Goal: Information Seeking & Learning: Learn about a topic

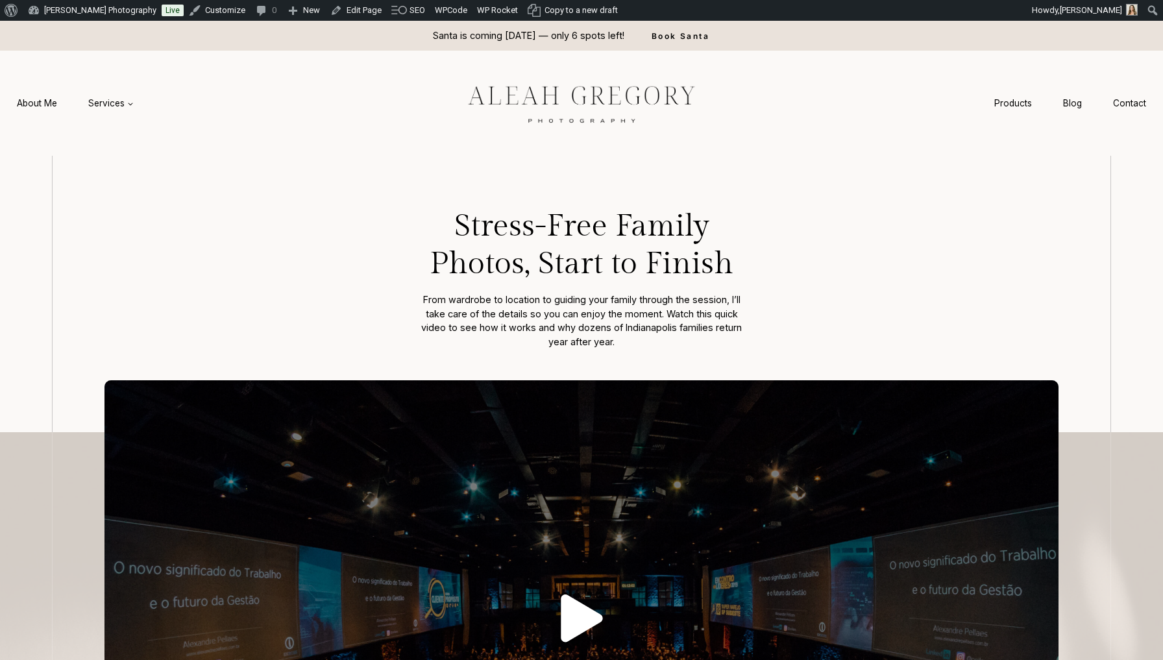
click at [365, 457] on link "Play" at bounding box center [581, 618] width 954 height 477
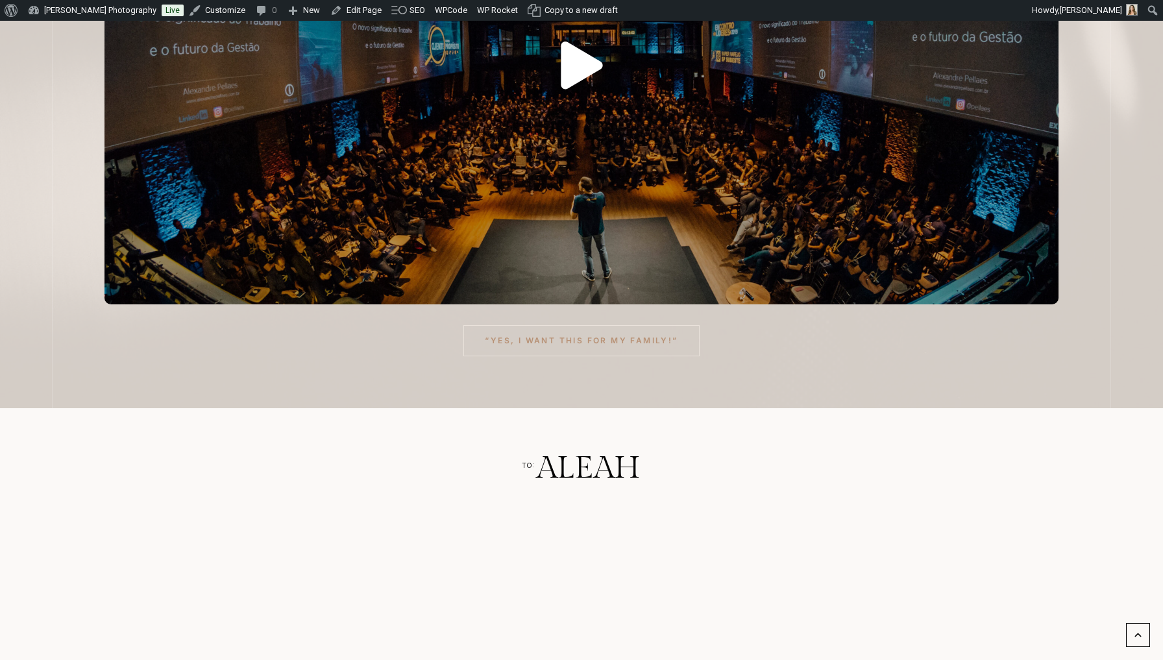
scroll to position [588, 0]
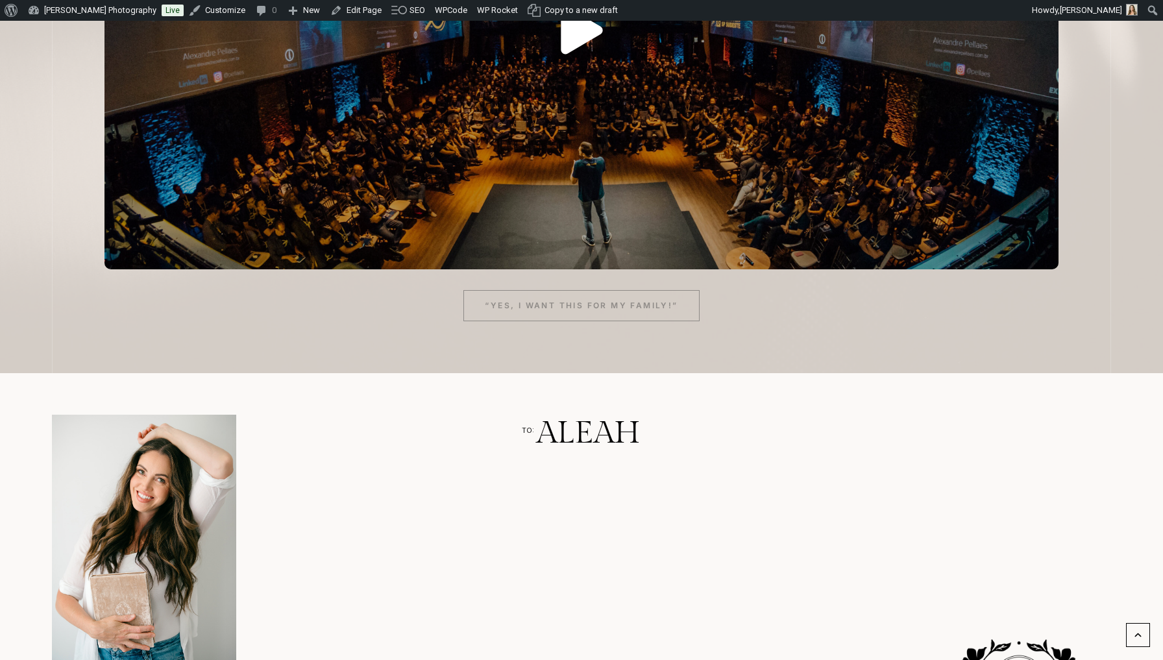
click at [598, 309] on span "“Yes, I want this for my family!”" at bounding box center [581, 305] width 193 height 12
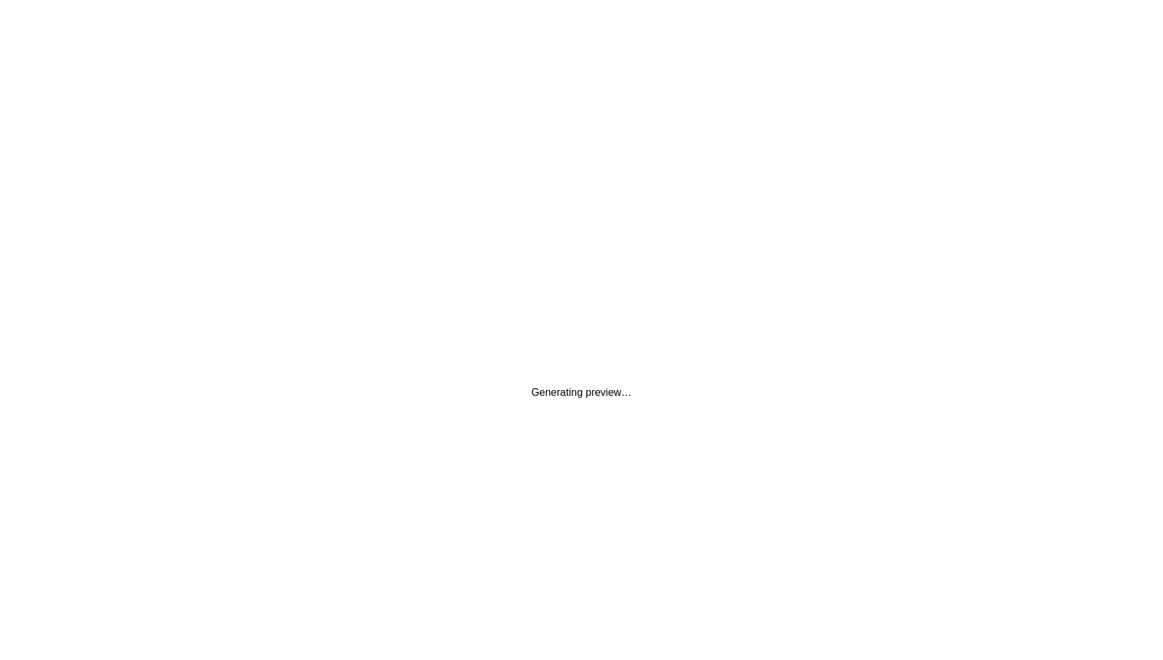
scroll to position [0, 0]
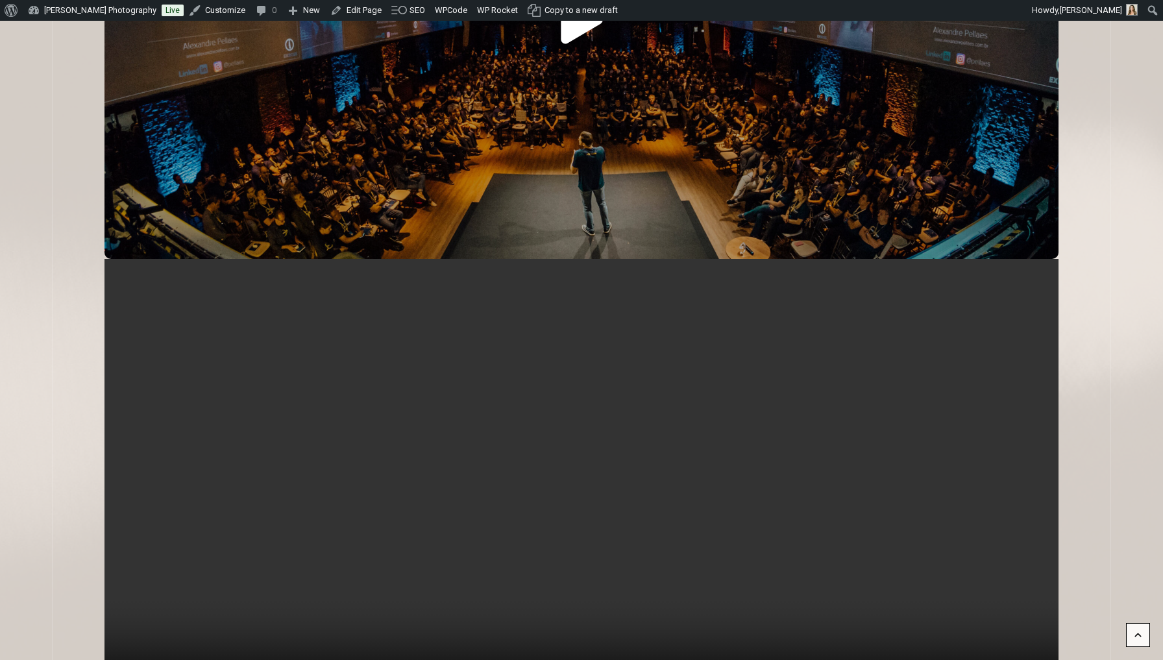
scroll to position [763, 0]
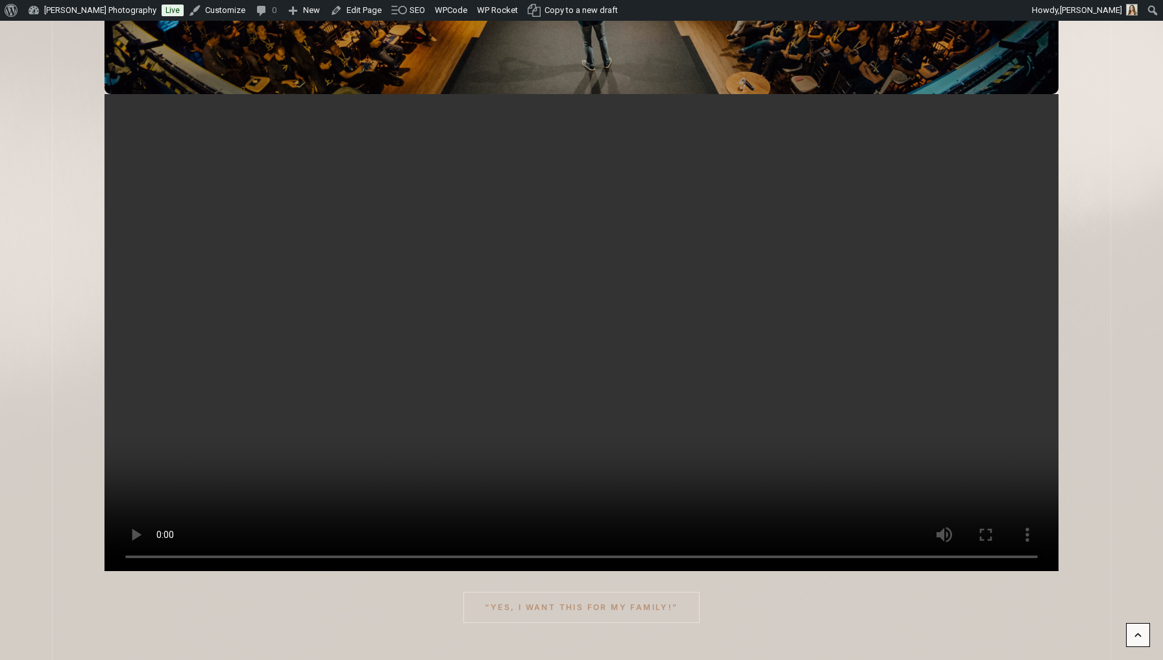
click at [585, 320] on video at bounding box center [581, 332] width 954 height 477
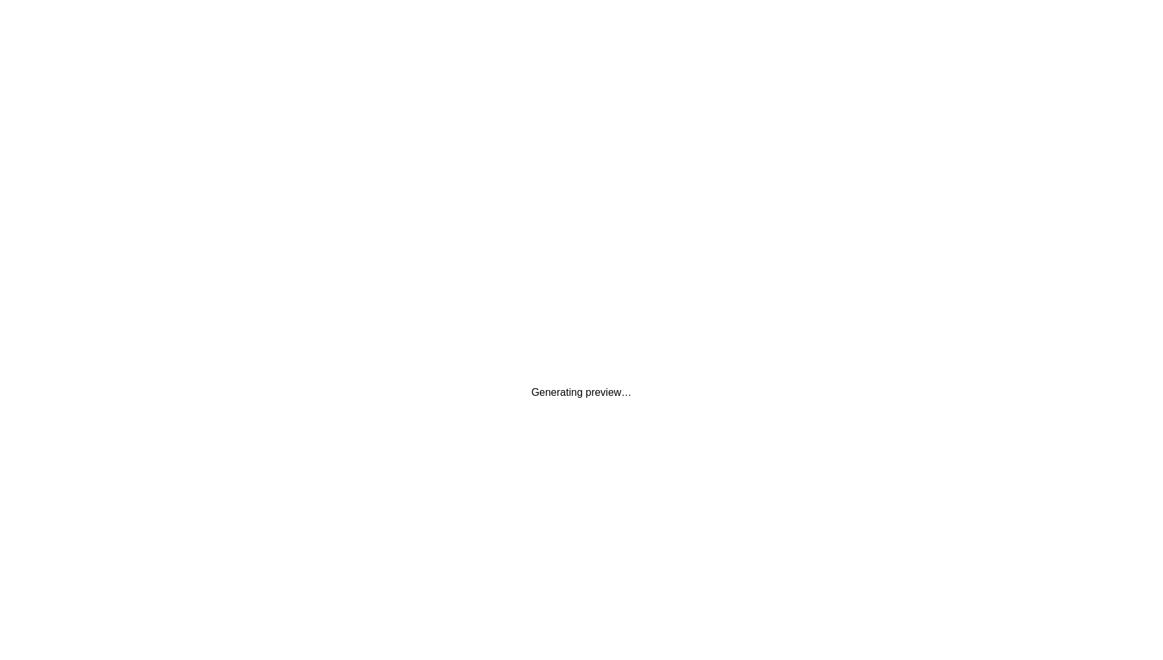
scroll to position [0, 0]
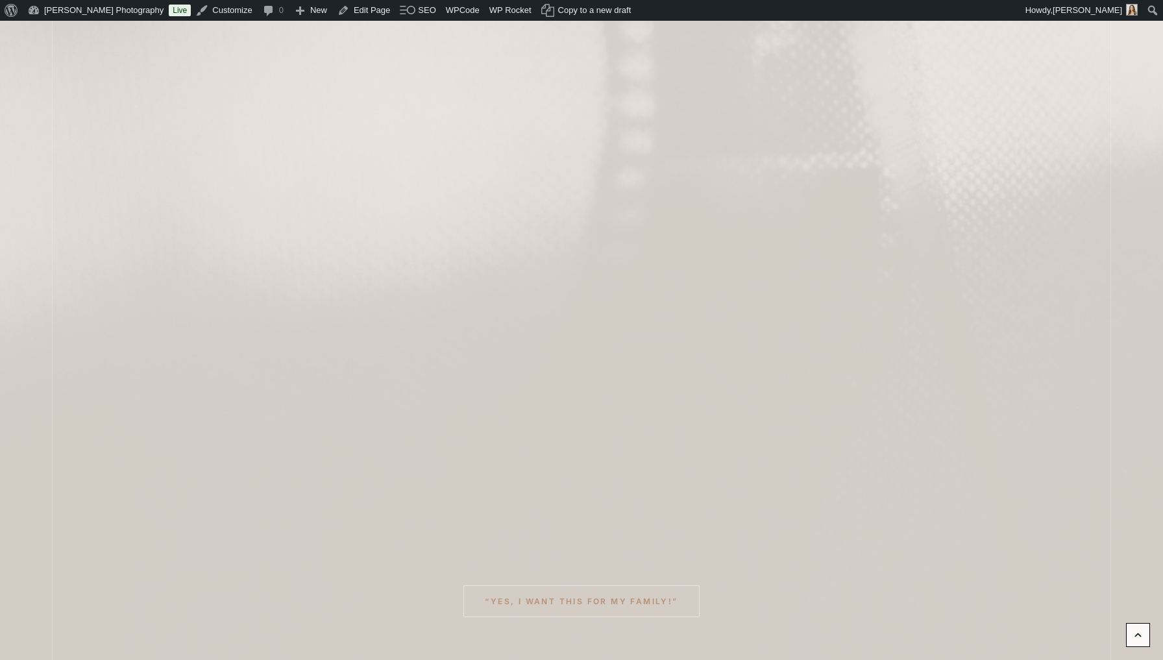
scroll to position [889, 0]
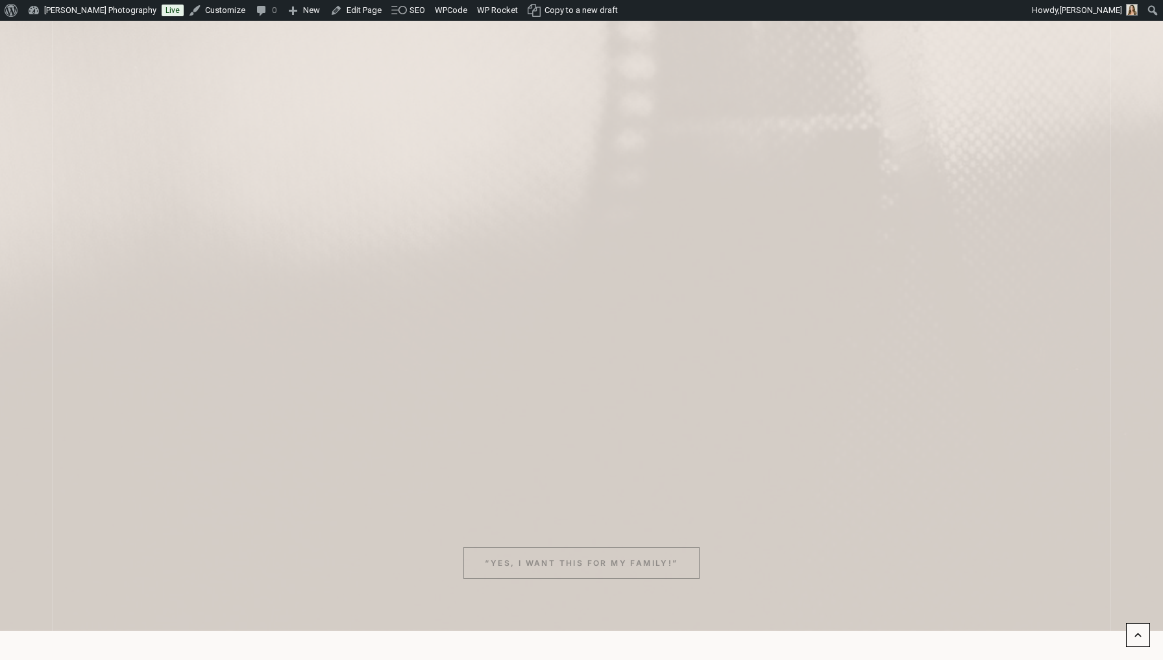
click at [564, 552] on link "“Yes, I want this for my family!”" at bounding box center [581, 562] width 236 height 31
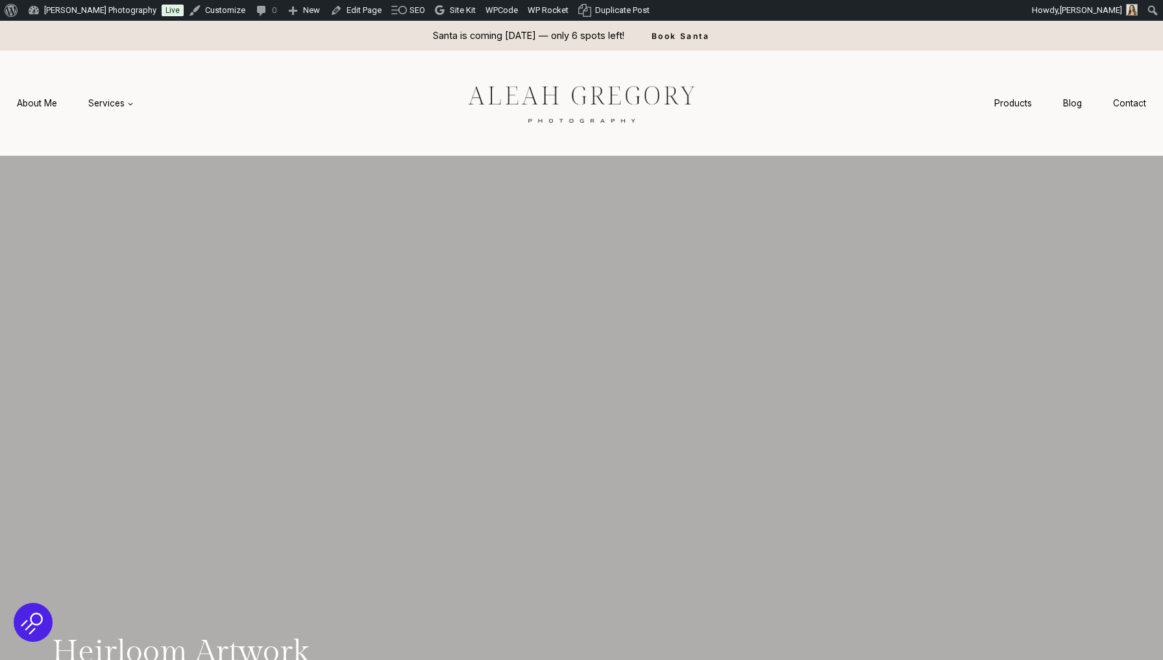
scroll to position [-1, 0]
click at [571, 101] on img at bounding box center [581, 103] width 292 height 54
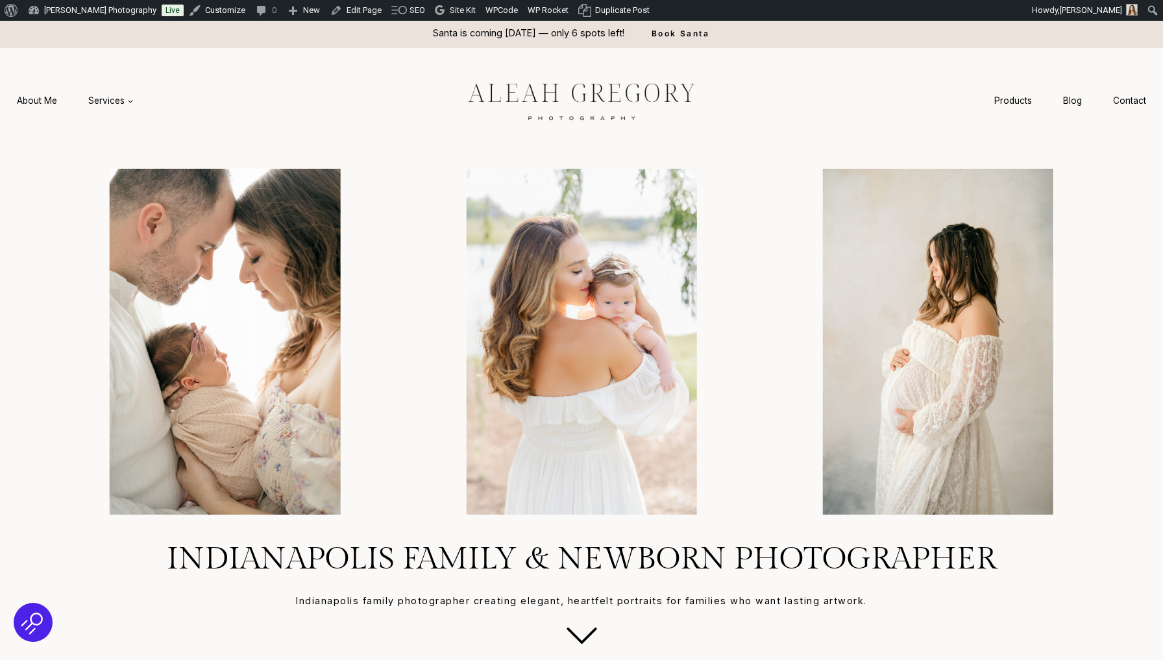
scroll to position [5, 0]
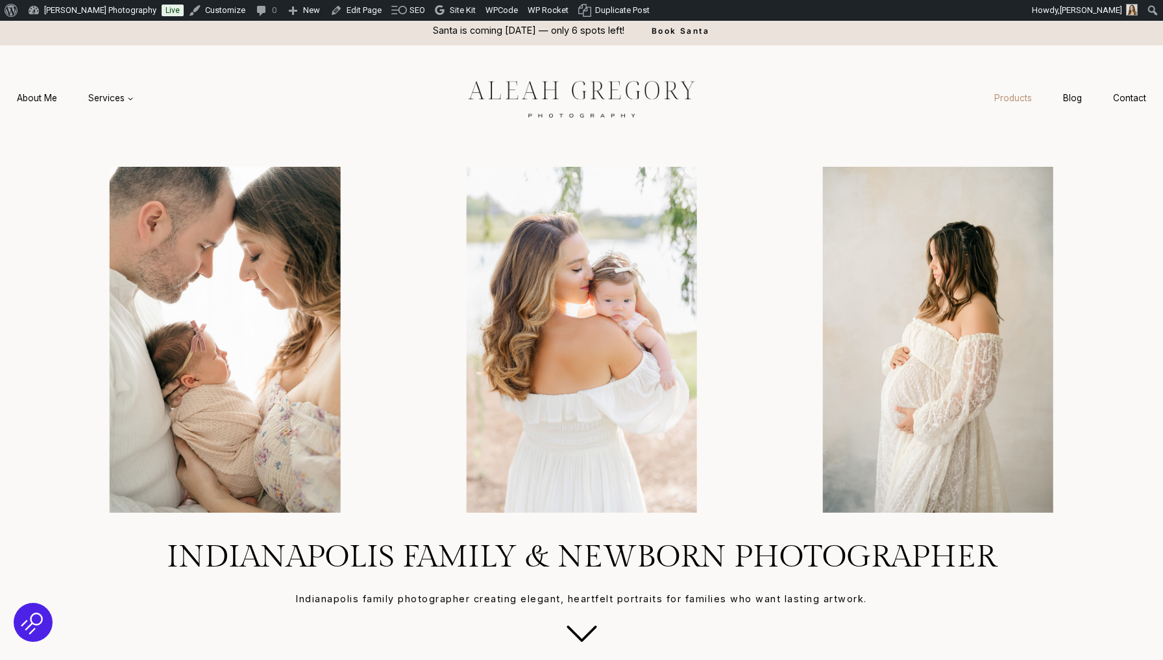
click at [998, 93] on link "Products" at bounding box center [1012, 98] width 69 height 24
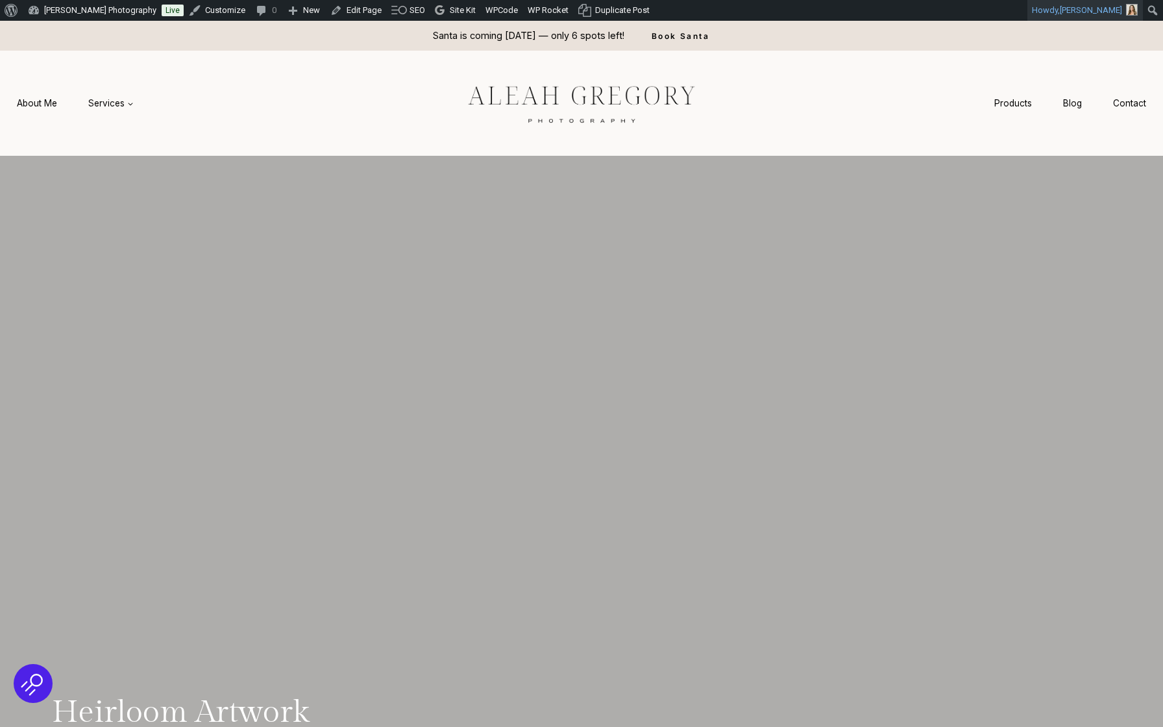
drag, startPoint x: 1083, startPoint y: 65, endPoint x: 1132, endPoint y: 12, distance: 72.1
click at [1132, 12] on img "Toolbar" at bounding box center [1132, 10] width 12 height 12
click at [1111, 13] on span "Aleah Gregory" at bounding box center [1090, 10] width 62 height 10
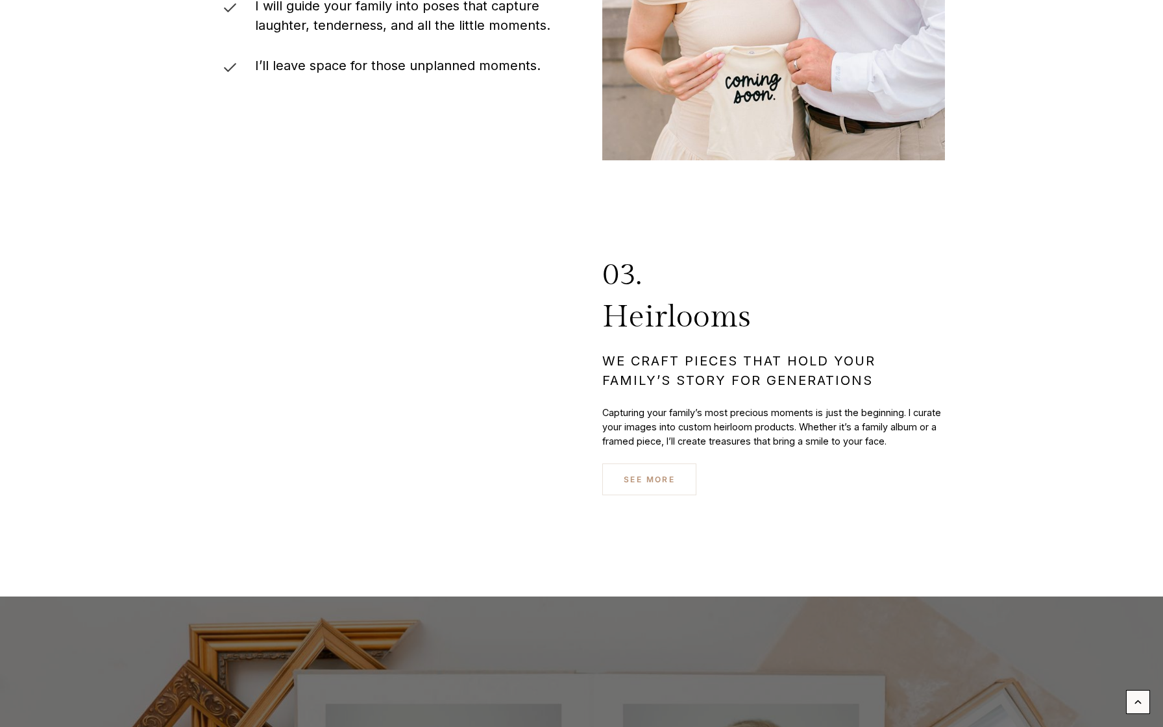
scroll to position [4697, 0]
